Goal: Task Accomplishment & Management: Use online tool/utility

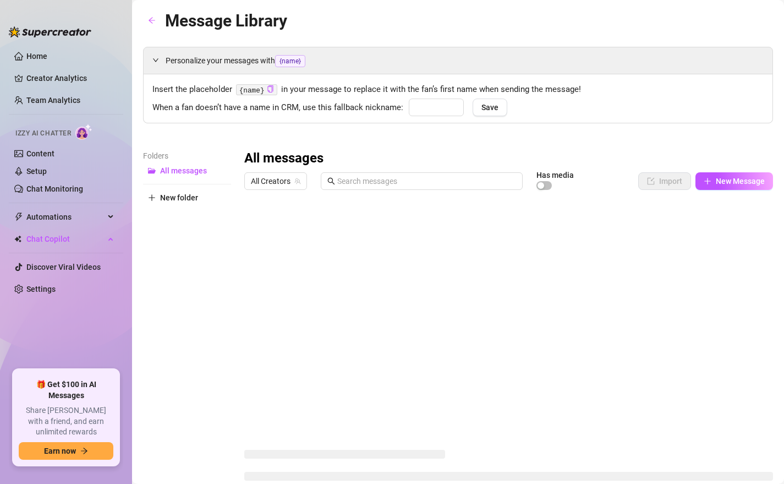
type input "babe"
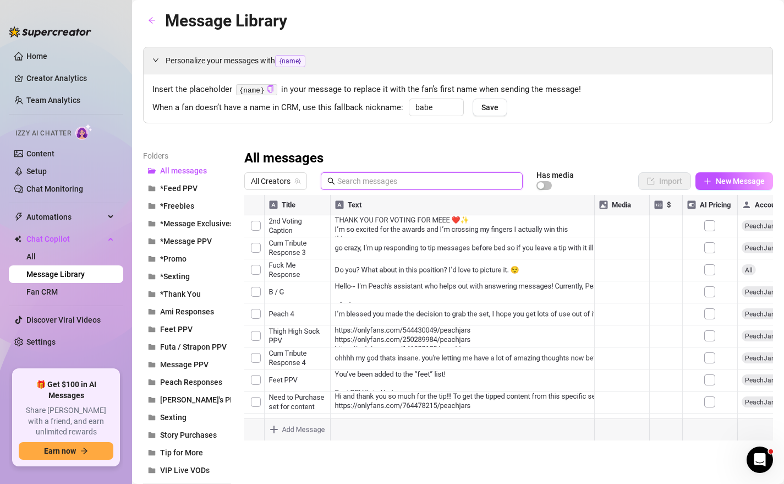
click at [355, 176] on input "text" at bounding box center [426, 181] width 179 height 12
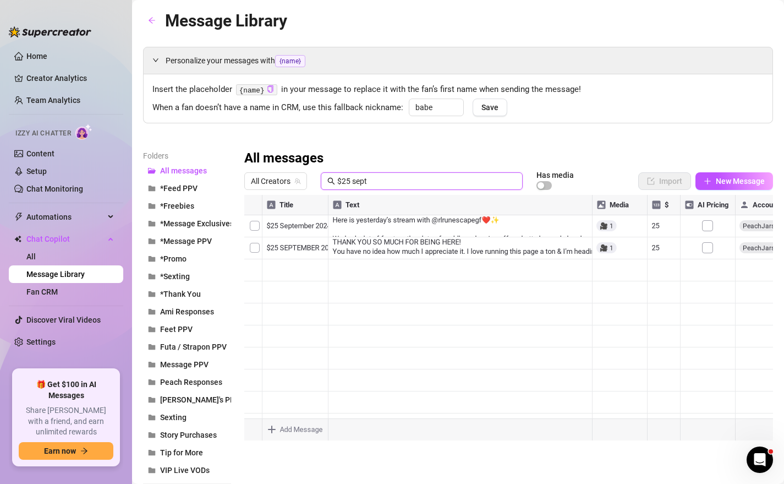
type input "$25 sept"
click at [314, 246] on div at bounding box center [508, 317] width 529 height 245
click at [329, 244] on textarea "$[DATE] VOD" at bounding box center [295, 244] width 68 height 10
type textarea "$[DATE] (EDITED) VOD"
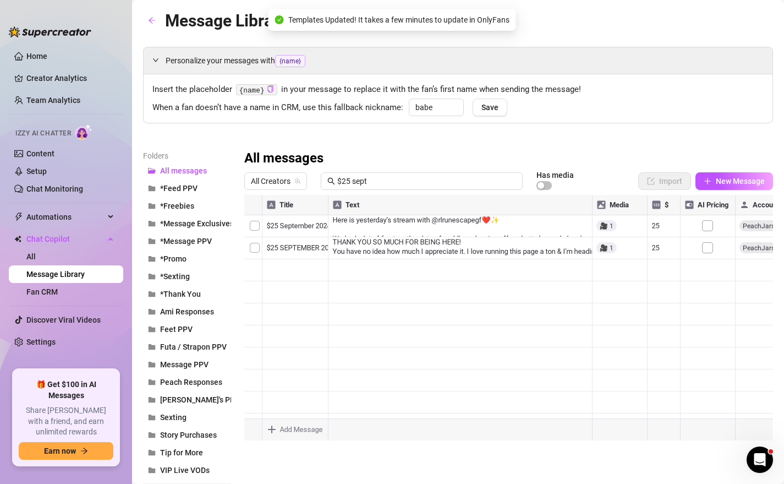
click at [405, 249] on div at bounding box center [508, 317] width 529 height 245
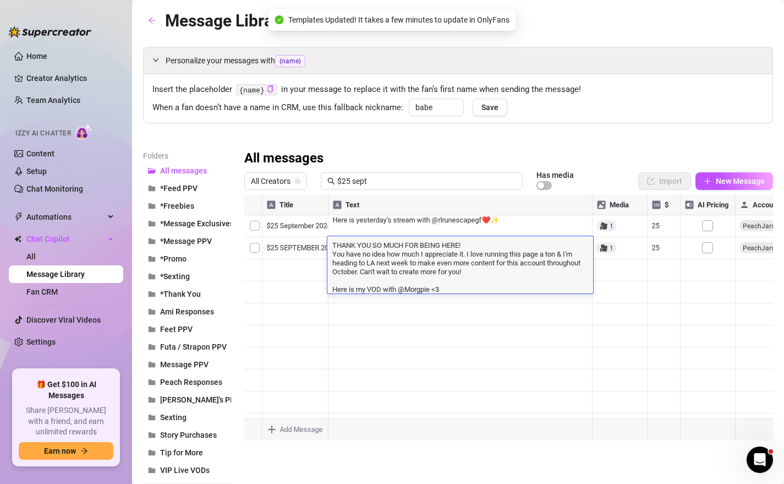
click at [463, 292] on textarea "THANK YOU SO MUCH FOR BEING HERE! You have no idea how much I appreciate it. I …" at bounding box center [460, 266] width 266 height 54
type textarea "THANK YOU SO MUCH FOR BEING HERE! You have no idea how much I appreciate it. I …"
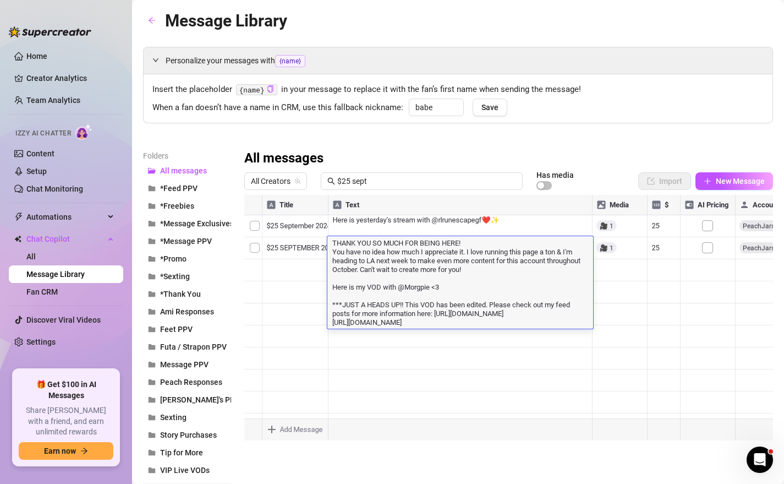
click at [631, 340] on div at bounding box center [508, 317] width 529 height 245
